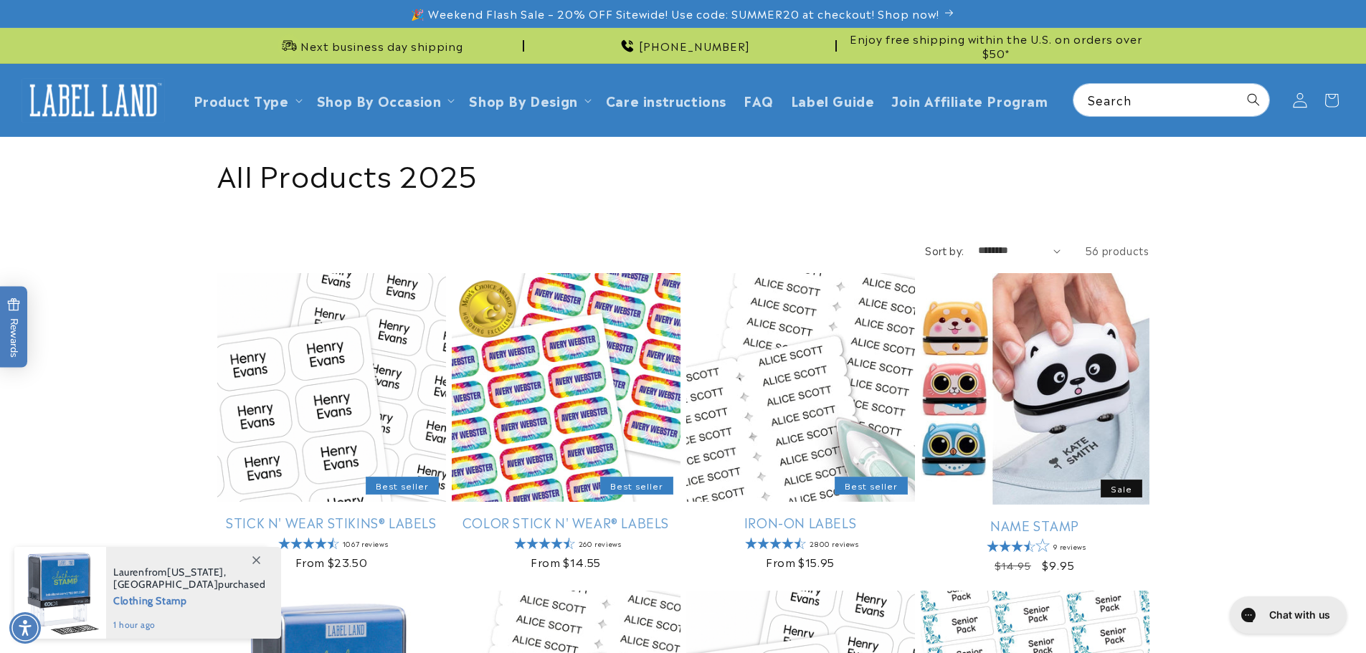
click at [1299, 95] on icon at bounding box center [1299, 99] width 15 height 15
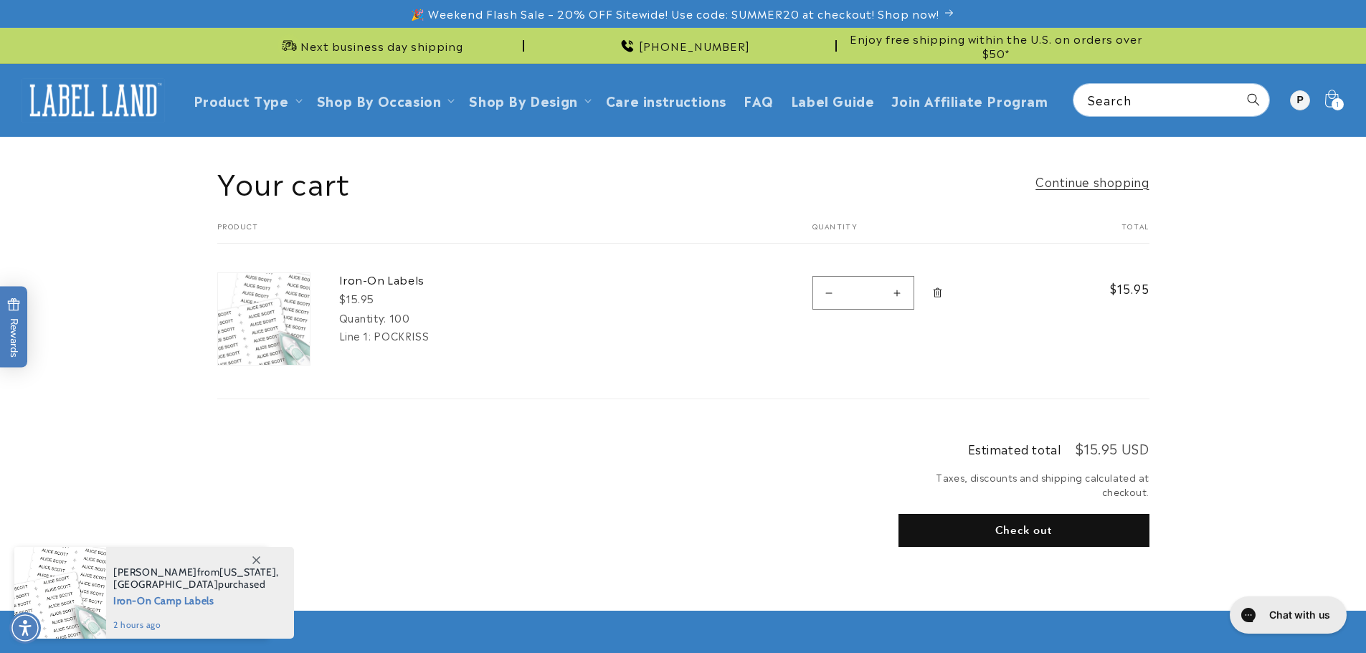
click at [1053, 525] on button "Check out" at bounding box center [1023, 530] width 251 height 33
